Goal: Task Accomplishment & Management: Use online tool/utility

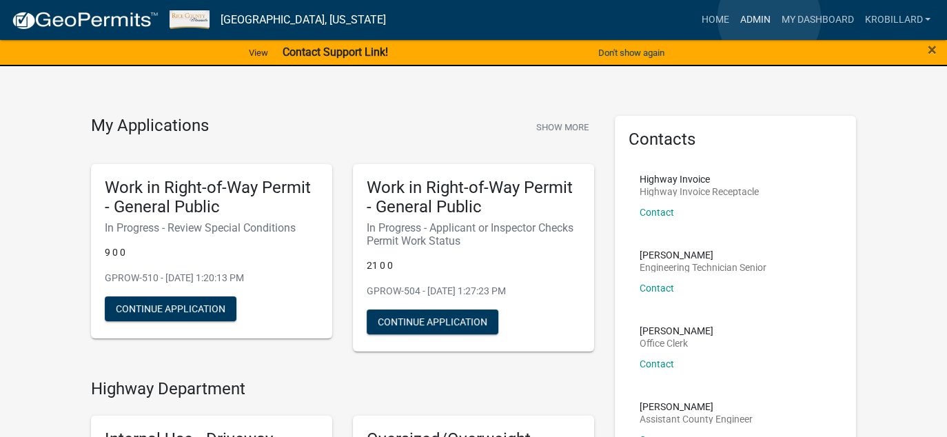
click at [769, 18] on link "Admin" at bounding box center [754, 20] width 41 height 26
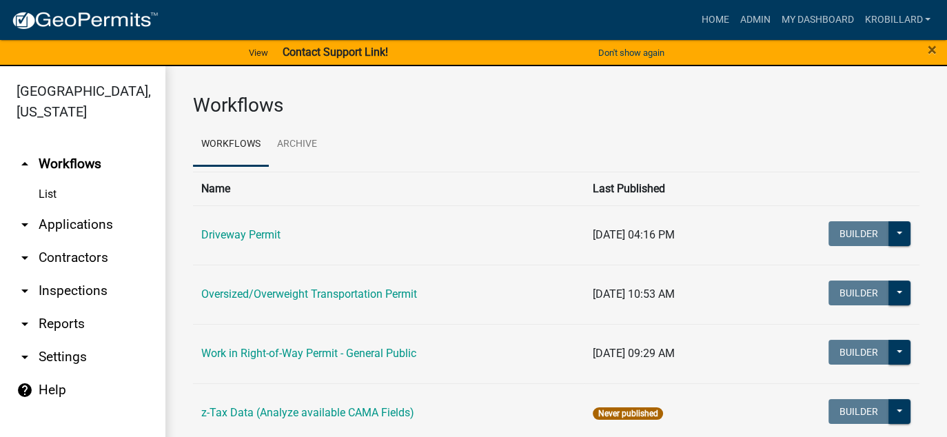
click at [34, 325] on link "arrow_drop_down Reports" at bounding box center [82, 323] width 165 height 33
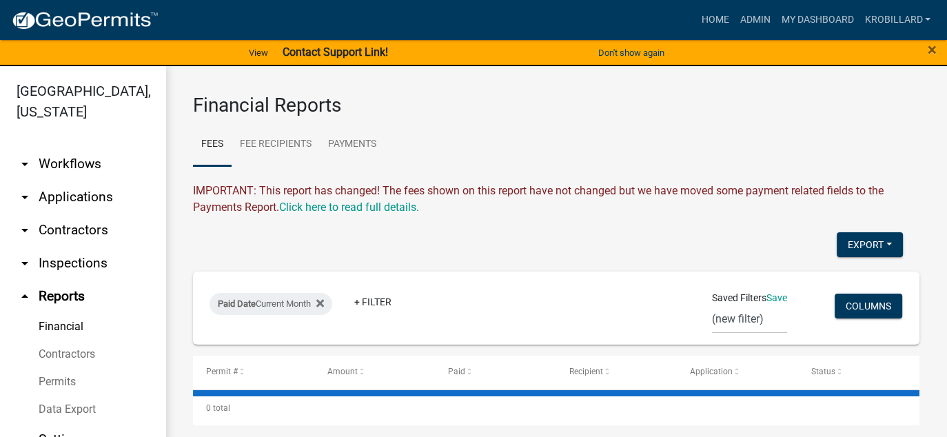
click at [55, 328] on link "Financial" at bounding box center [82, 327] width 165 height 28
click at [357, 139] on link "Payments" at bounding box center [352, 145] width 65 height 44
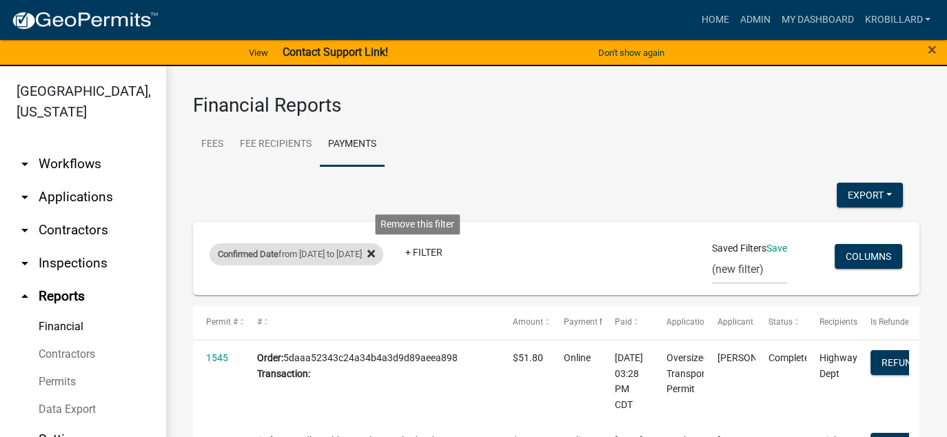
click at [375, 251] on icon at bounding box center [371, 254] width 8 height 8
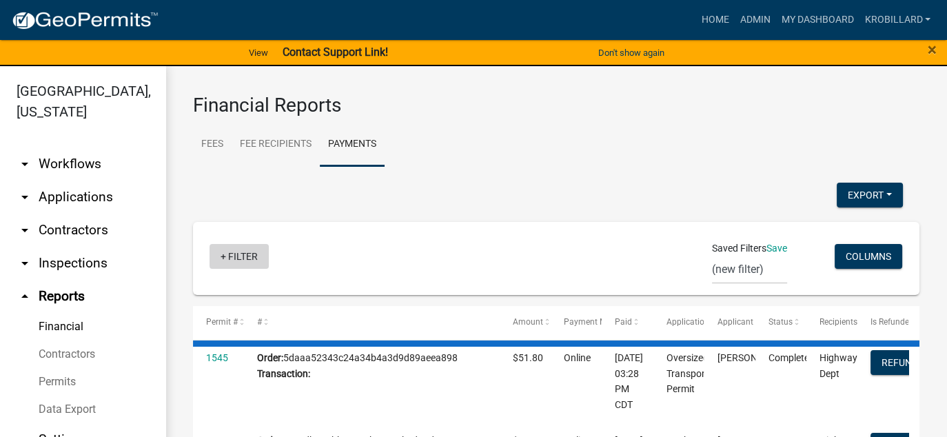
click at [236, 256] on link "+ Filter" at bounding box center [239, 256] width 59 height 25
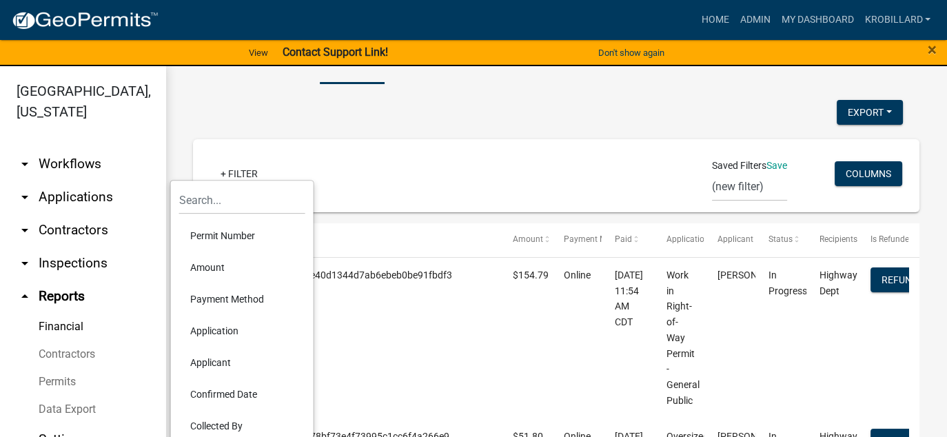
scroll to position [110, 0]
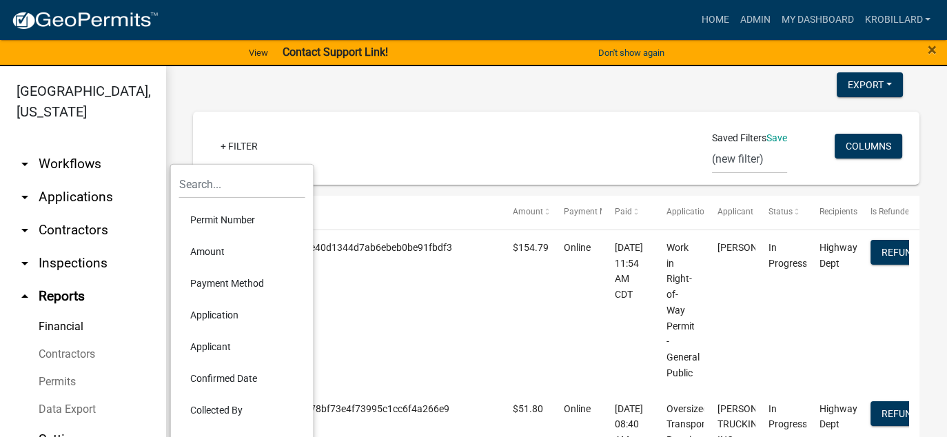
click at [226, 376] on li "Confirmed Date" at bounding box center [242, 379] width 126 height 32
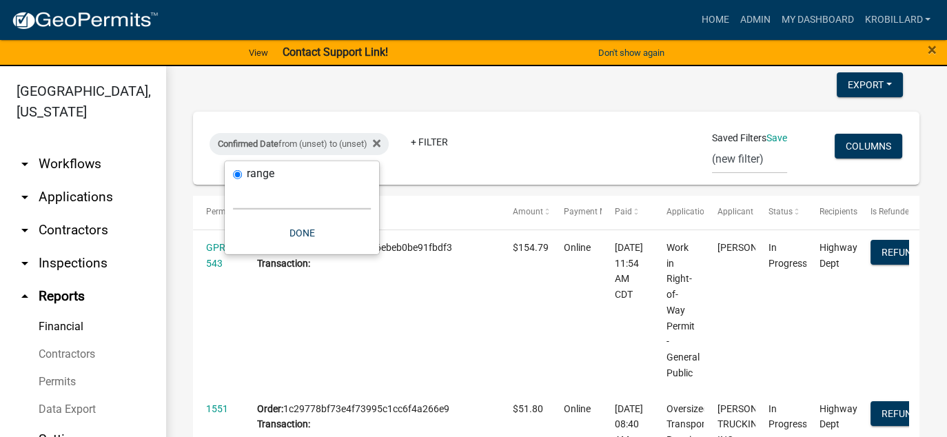
click at [279, 202] on select "[DATE] [DATE] Current Week Previous Week Current Month Last Month Current Calen…" at bounding box center [302, 195] width 138 height 28
select select "custom"
click at [233, 181] on select "[DATE] [DATE] Current Week Previous Week Current Month Last Month Current Calen…" at bounding box center [302, 195] width 138 height 28
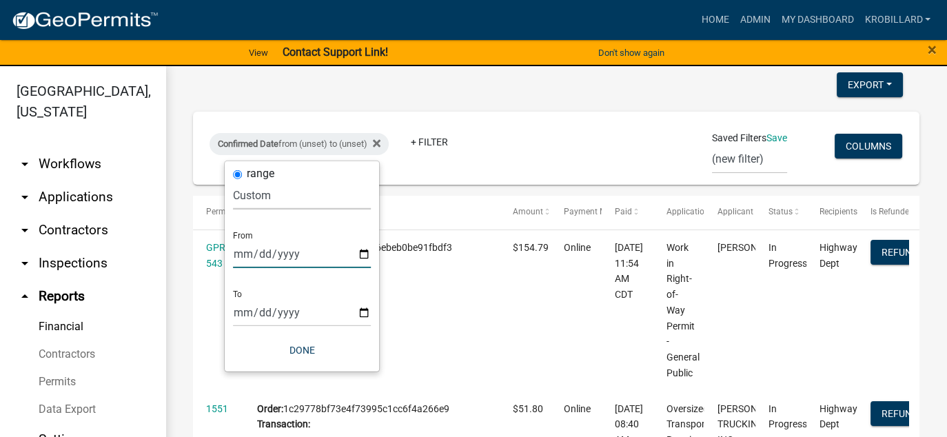
click at [365, 250] on input "date" at bounding box center [302, 254] width 138 height 28
type input "[DATE]"
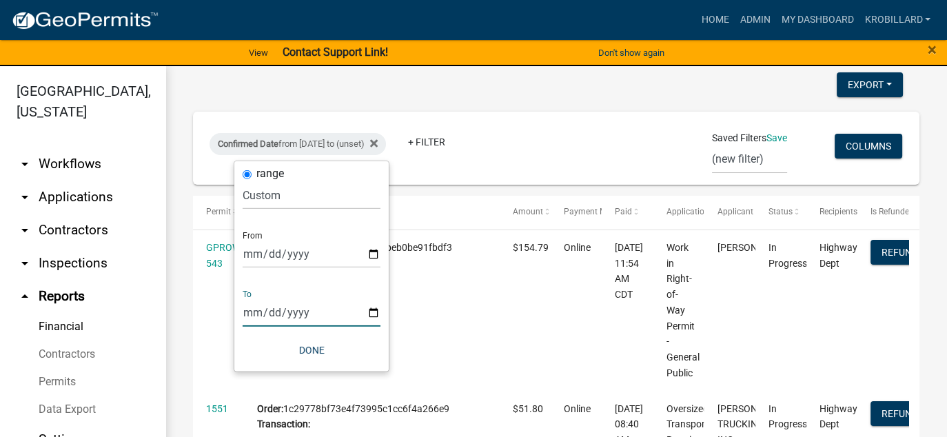
click at [372, 310] on input "date" at bounding box center [312, 313] width 138 height 28
type input "[DATE]"
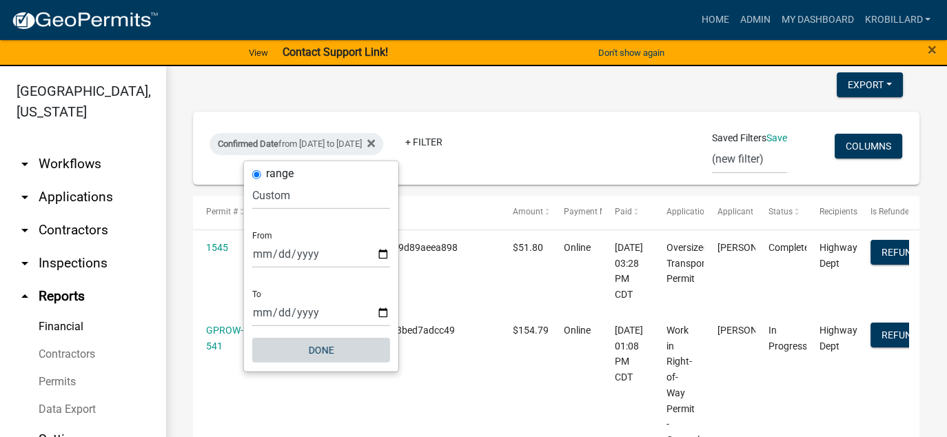
click at [326, 352] on button "Done" at bounding box center [321, 350] width 138 height 25
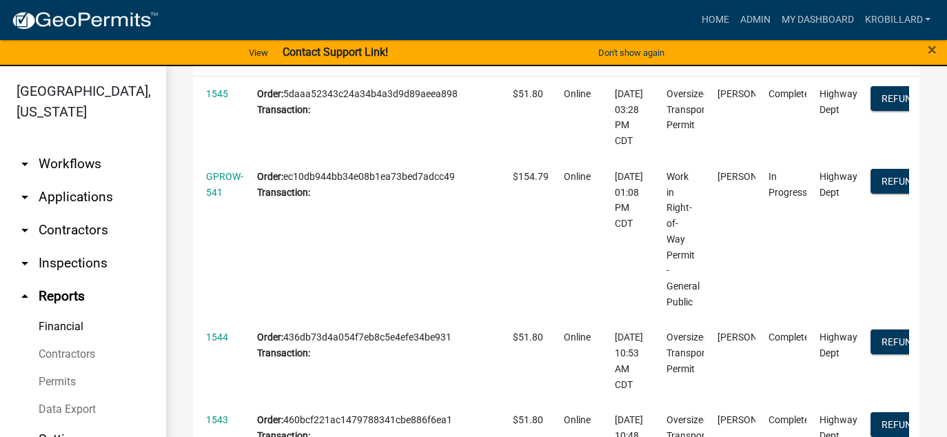
scroll to position [0, 0]
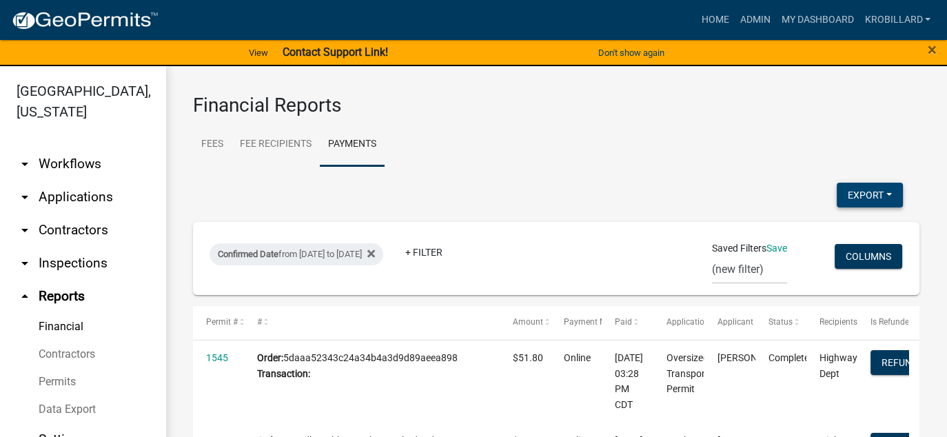
click at [848, 194] on button "Export" at bounding box center [870, 195] width 66 height 25
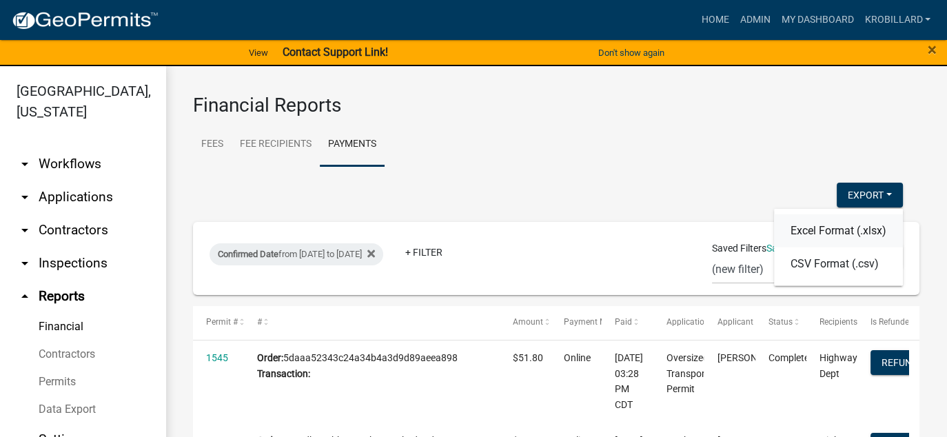
click at [815, 233] on button "Excel Format (.xlsx)" at bounding box center [838, 230] width 129 height 33
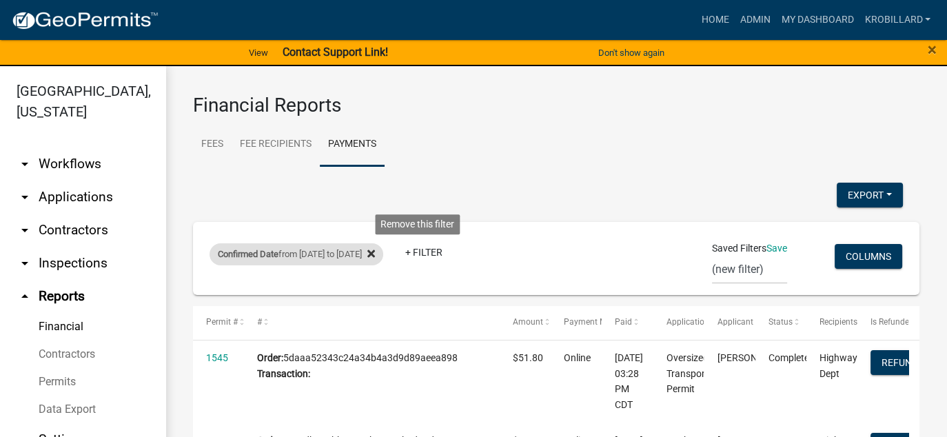
click at [375, 254] on icon at bounding box center [371, 254] width 8 height 8
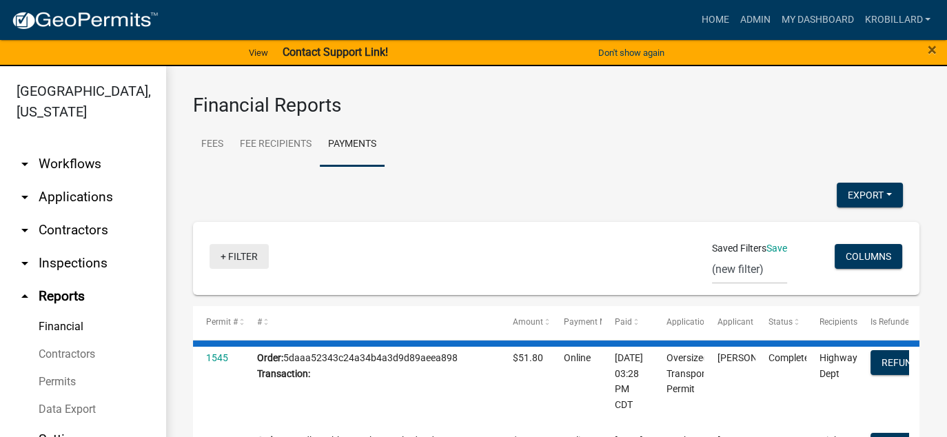
click at [236, 257] on link "+ Filter" at bounding box center [239, 256] width 59 height 25
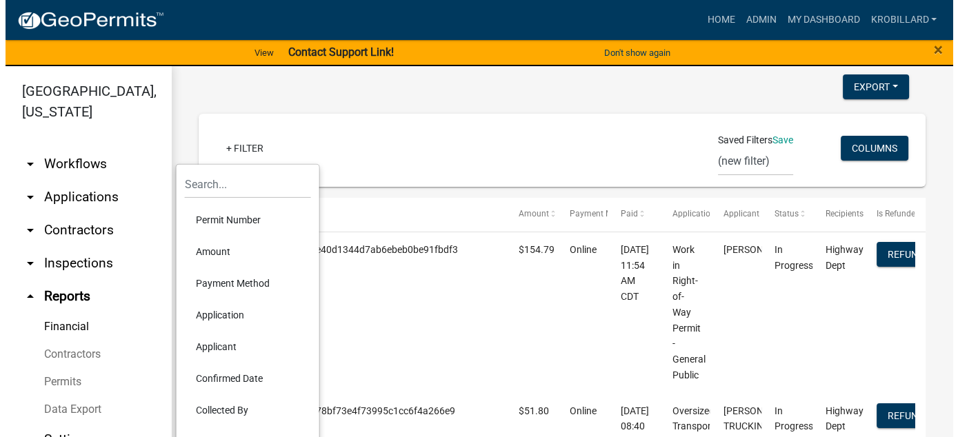
scroll to position [110, 0]
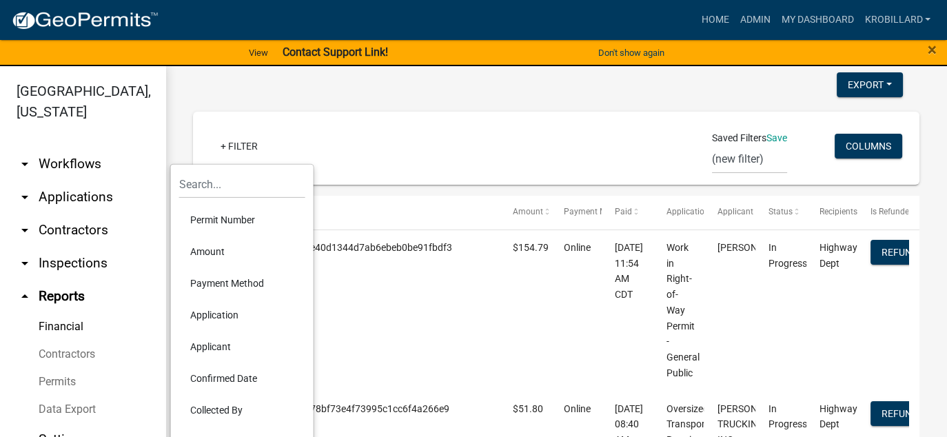
click at [239, 381] on li "Confirmed Date" at bounding box center [242, 379] width 126 height 32
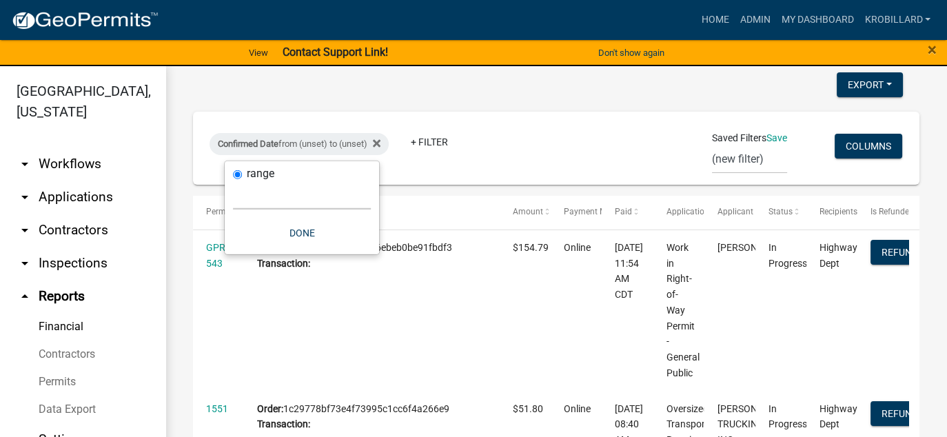
click at [287, 199] on select "[DATE] [DATE] Current Week Previous Week Current Month Last Month Current Calen…" at bounding box center [302, 195] width 138 height 28
select select "custom"
click at [233, 181] on select "[DATE] [DATE] Current Week Previous Week Current Month Last Month Current Calen…" at bounding box center [302, 195] width 138 height 28
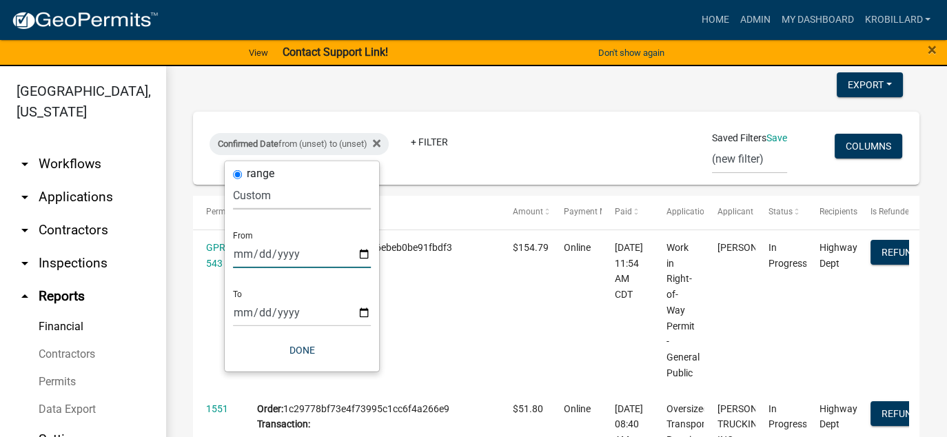
click at [365, 254] on input "date" at bounding box center [302, 254] width 138 height 28
type input "[DATE]"
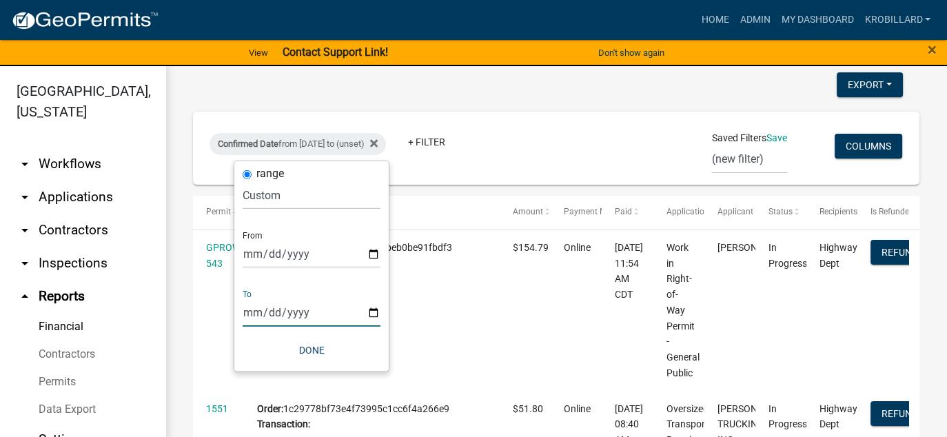
click at [370, 311] on input "date" at bounding box center [312, 313] width 138 height 28
type input "[DATE]"
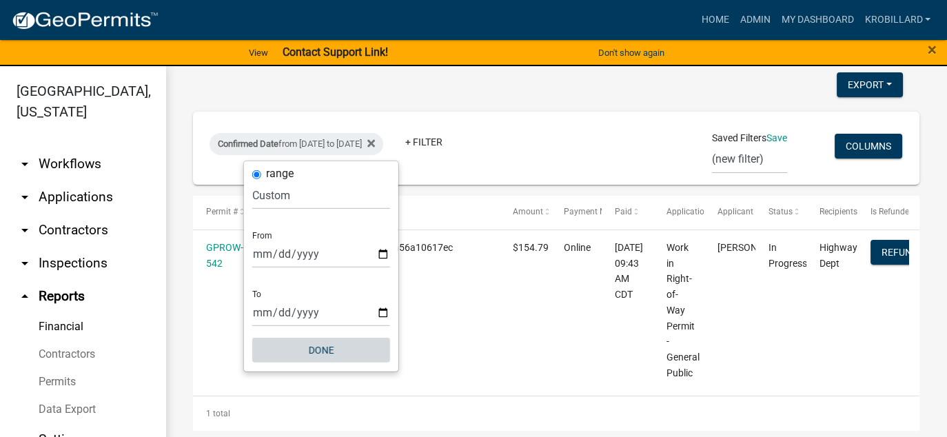
click at [356, 354] on button "Done" at bounding box center [321, 350] width 138 height 25
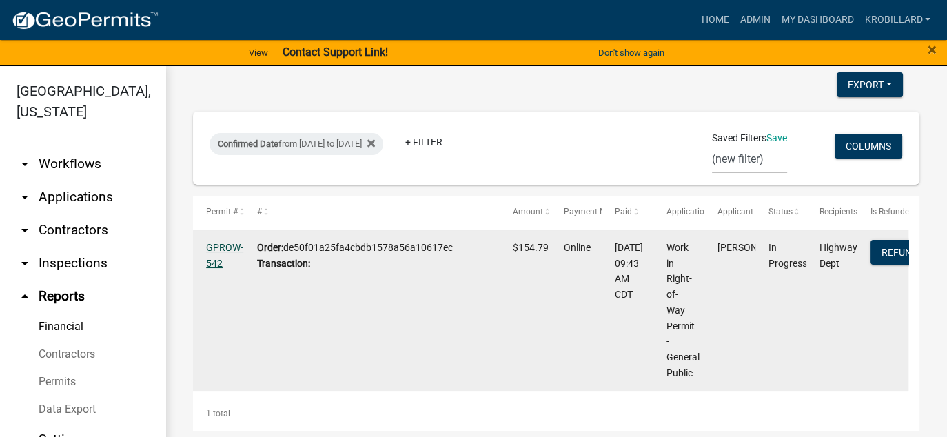
click at [237, 248] on link "GPROW-542" at bounding box center [224, 255] width 37 height 27
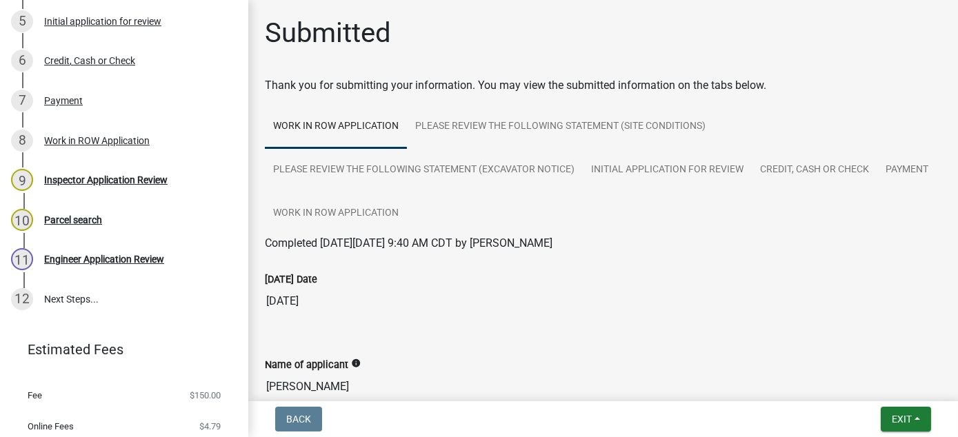
scroll to position [422, 0]
